Goal: Find specific page/section: Find specific page/section

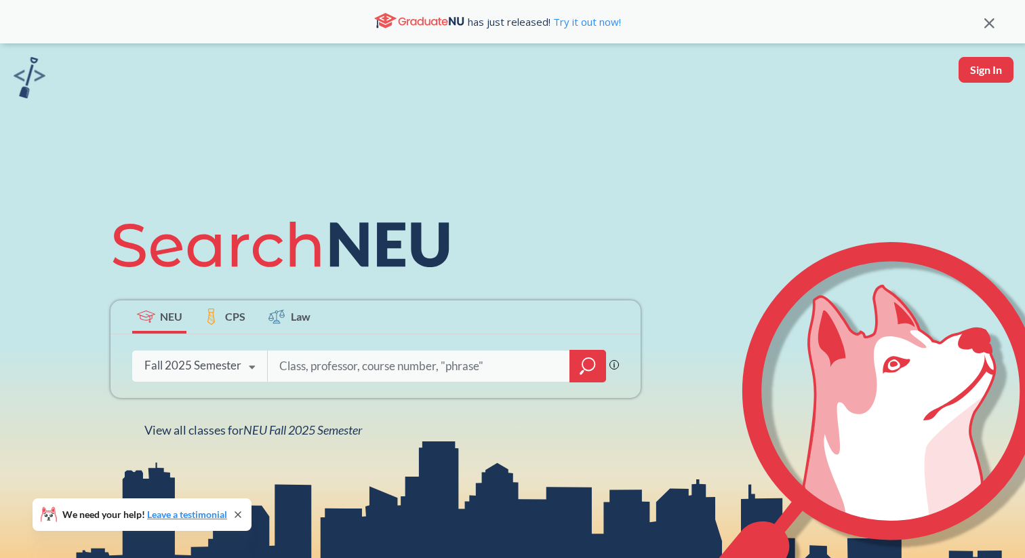
click at [252, 382] on icon at bounding box center [252, 367] width 26 height 38
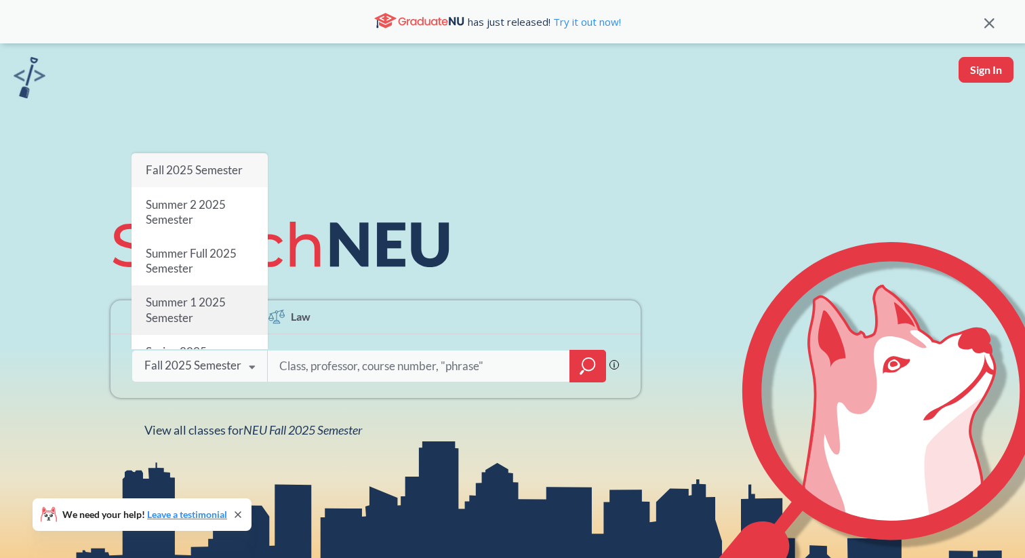
click at [197, 309] on div "Summer 1 2025 Semester" at bounding box center [200, 309] width 136 height 49
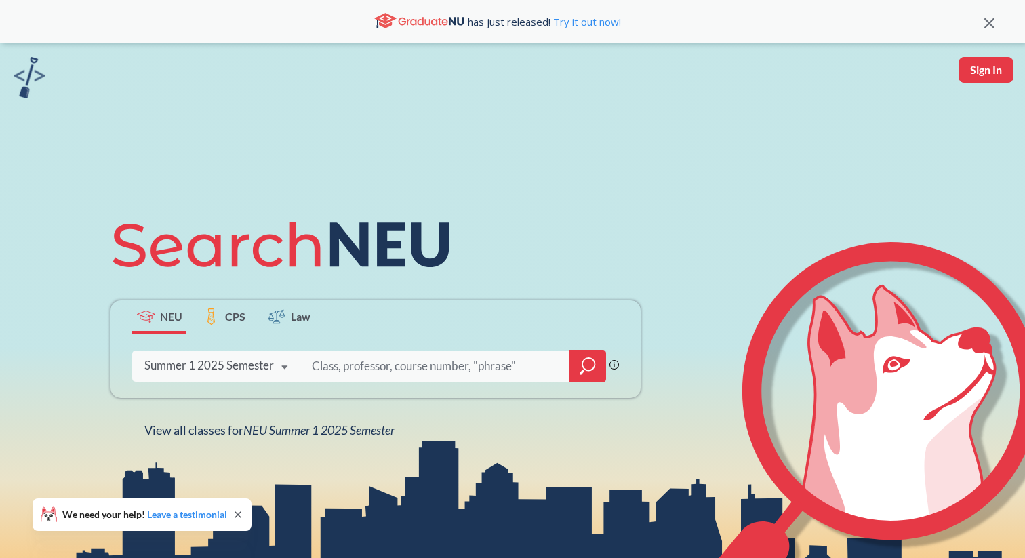
click at [317, 361] on input "search" at bounding box center [434, 366] width 249 height 28
type input "cs"
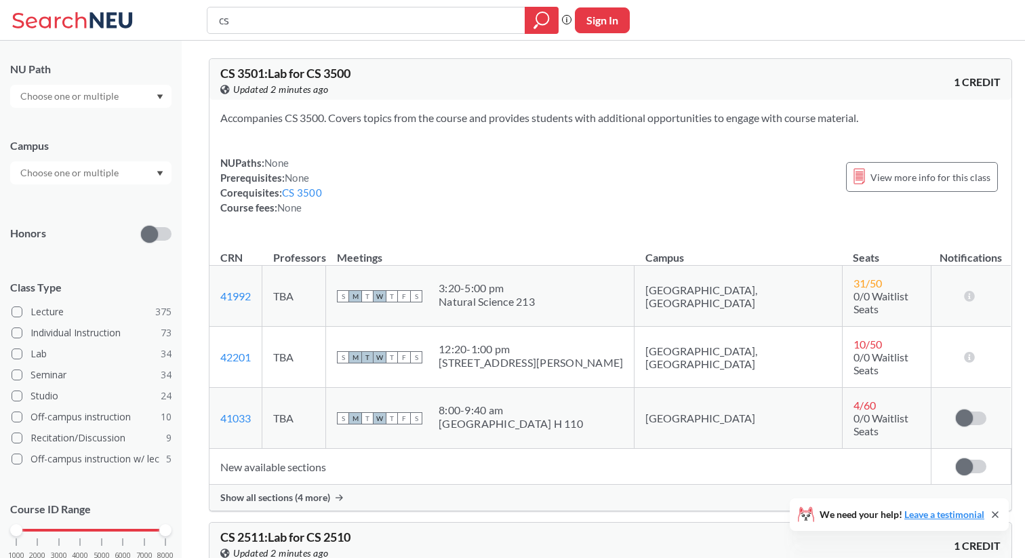
scroll to position [235, 0]
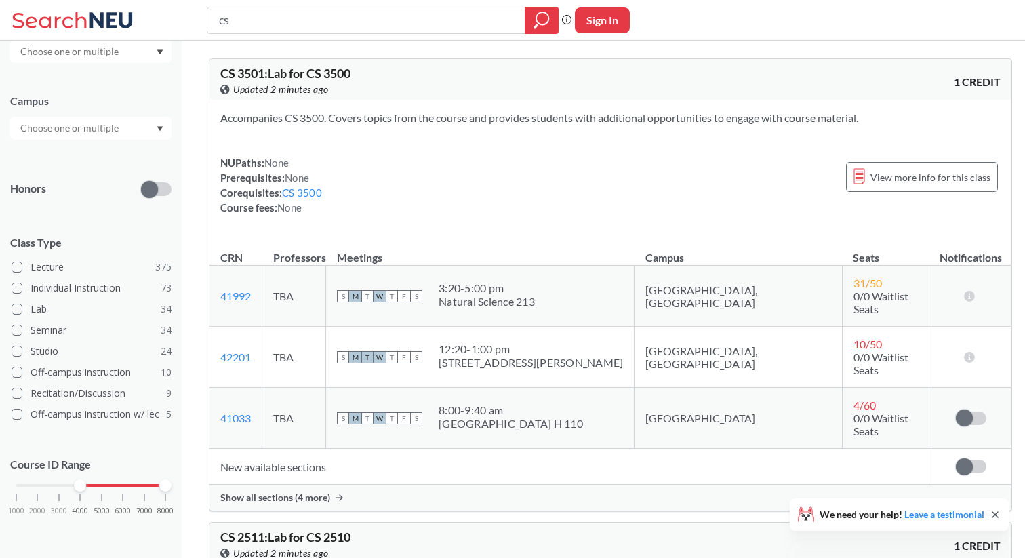
drag, startPoint x: 19, startPoint y: 489, endPoint x: 86, endPoint y: 489, distance: 67.1
click at [86, 489] on div "1000 2000 3000 4000 5000 6000 7000 8000" at bounding box center [90, 485] width 149 height 9
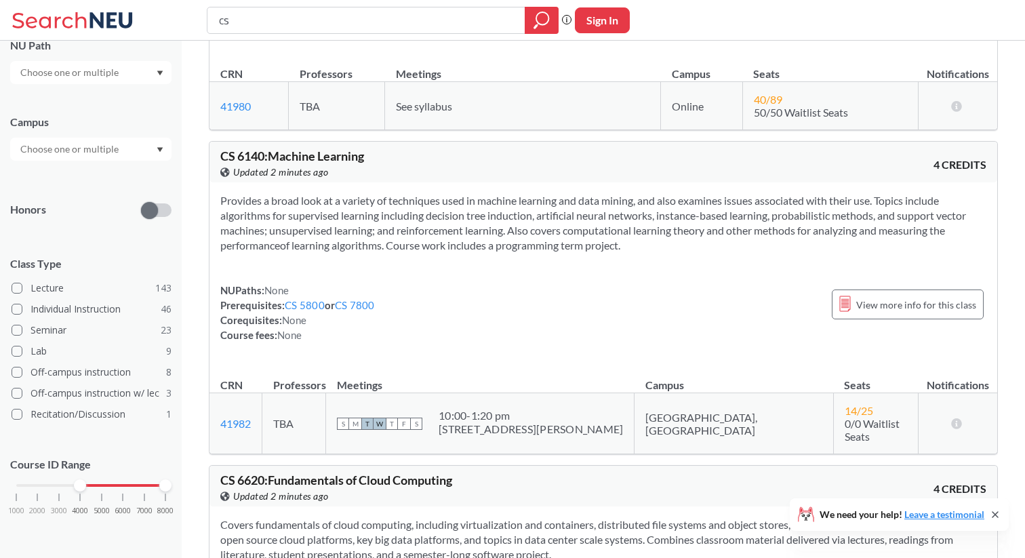
scroll to position [930, 0]
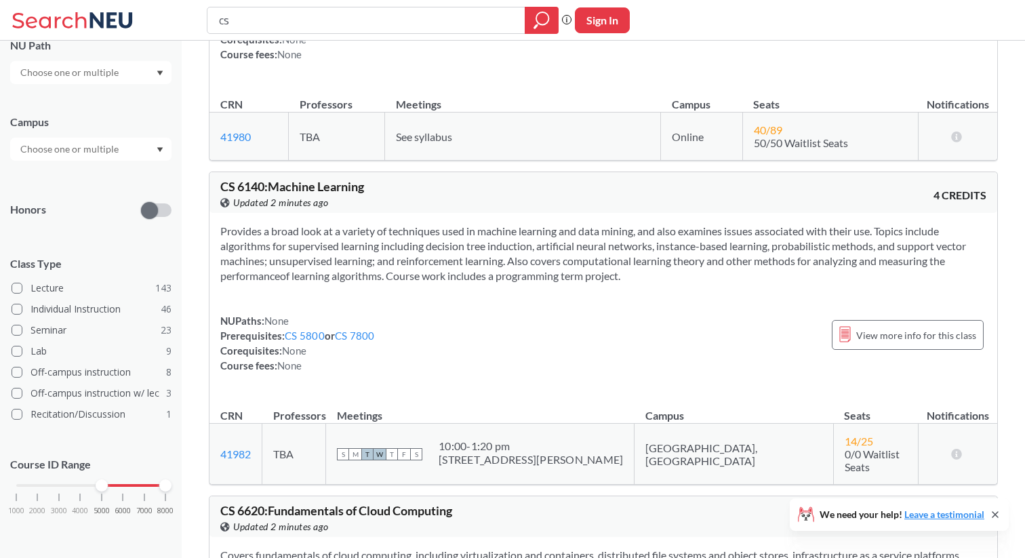
drag, startPoint x: 82, startPoint y: 485, endPoint x: 96, endPoint y: 485, distance: 13.6
click at [96, 485] on div at bounding box center [102, 485] width 12 height 12
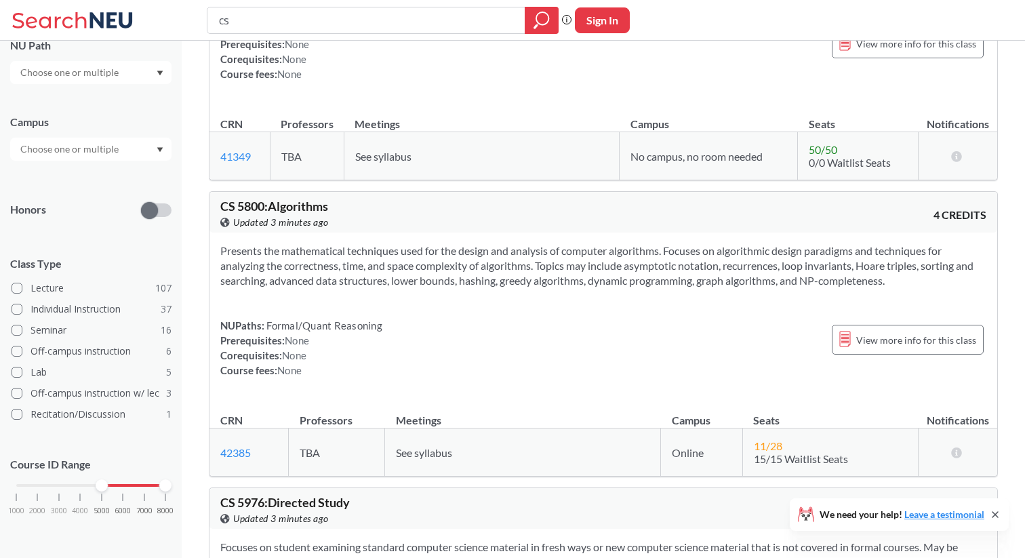
scroll to position [3574, 0]
